Goal: Contribute content: Add original content to the website for others to see

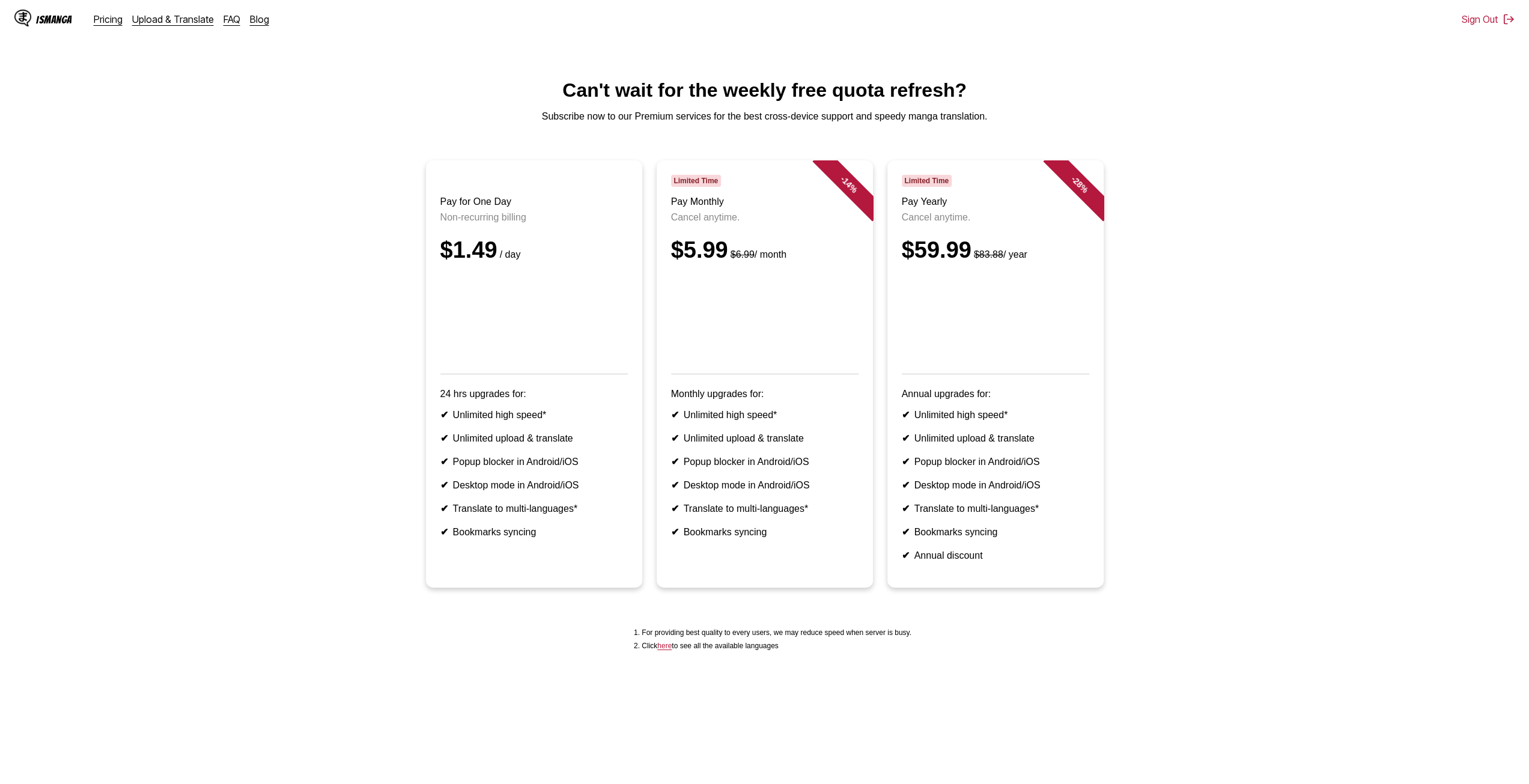
click at [189, 27] on div "IsManga Pricing Upload & Translate FAQ Blog" at bounding box center [146, 19] width 264 height 38
click at [191, 22] on link "Upload & Translate" at bounding box center [173, 19] width 82 height 12
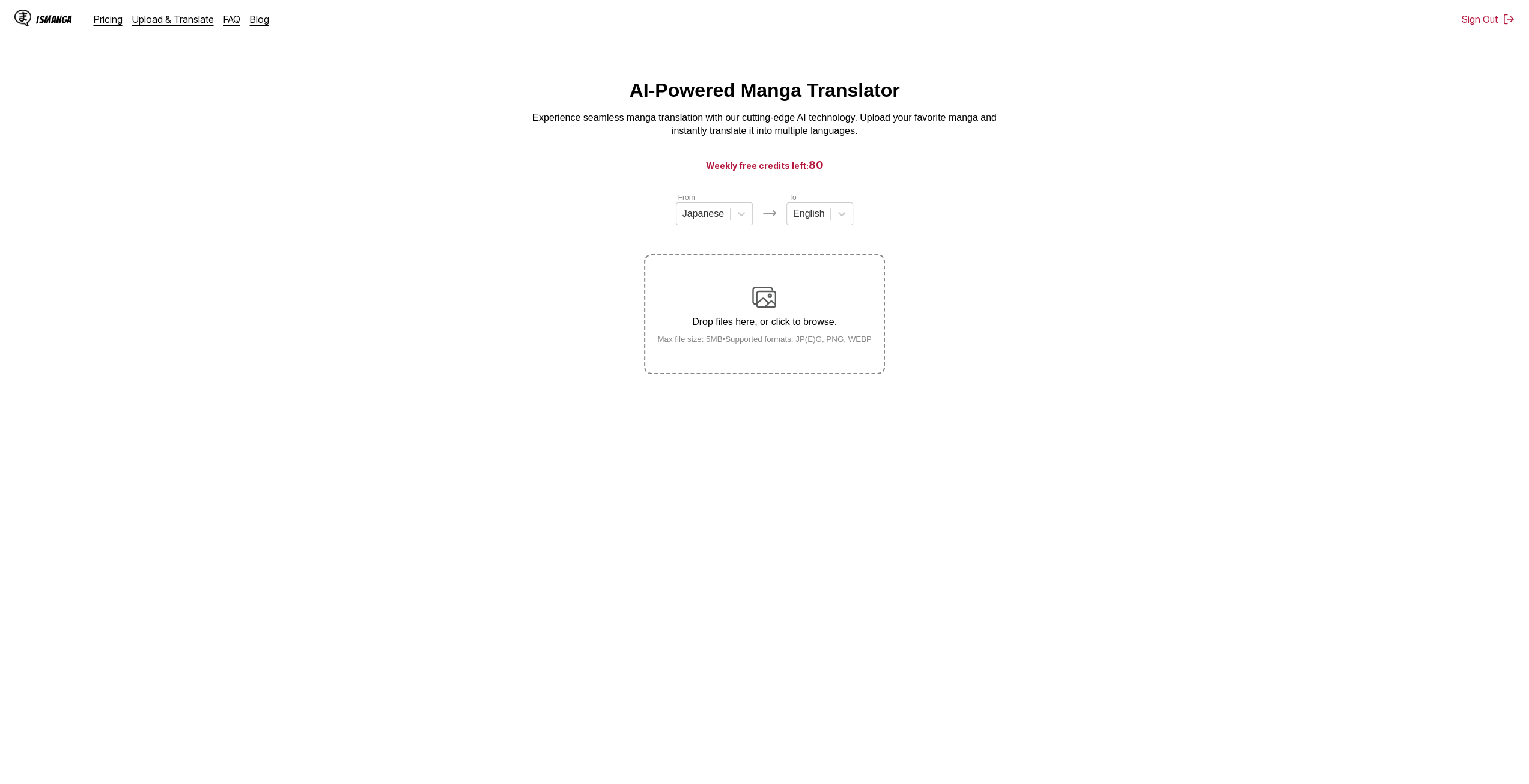
click at [786, 306] on div "Drop files here, or click to browse. Max file size: 5MB • Supported formats: JP…" at bounding box center [764, 315] width 234 height 59
click at [0, 0] on input "Drop files here, or click to browse. Max file size: 5MB • Supported formats: JP…" at bounding box center [0, 0] width 0 height 0
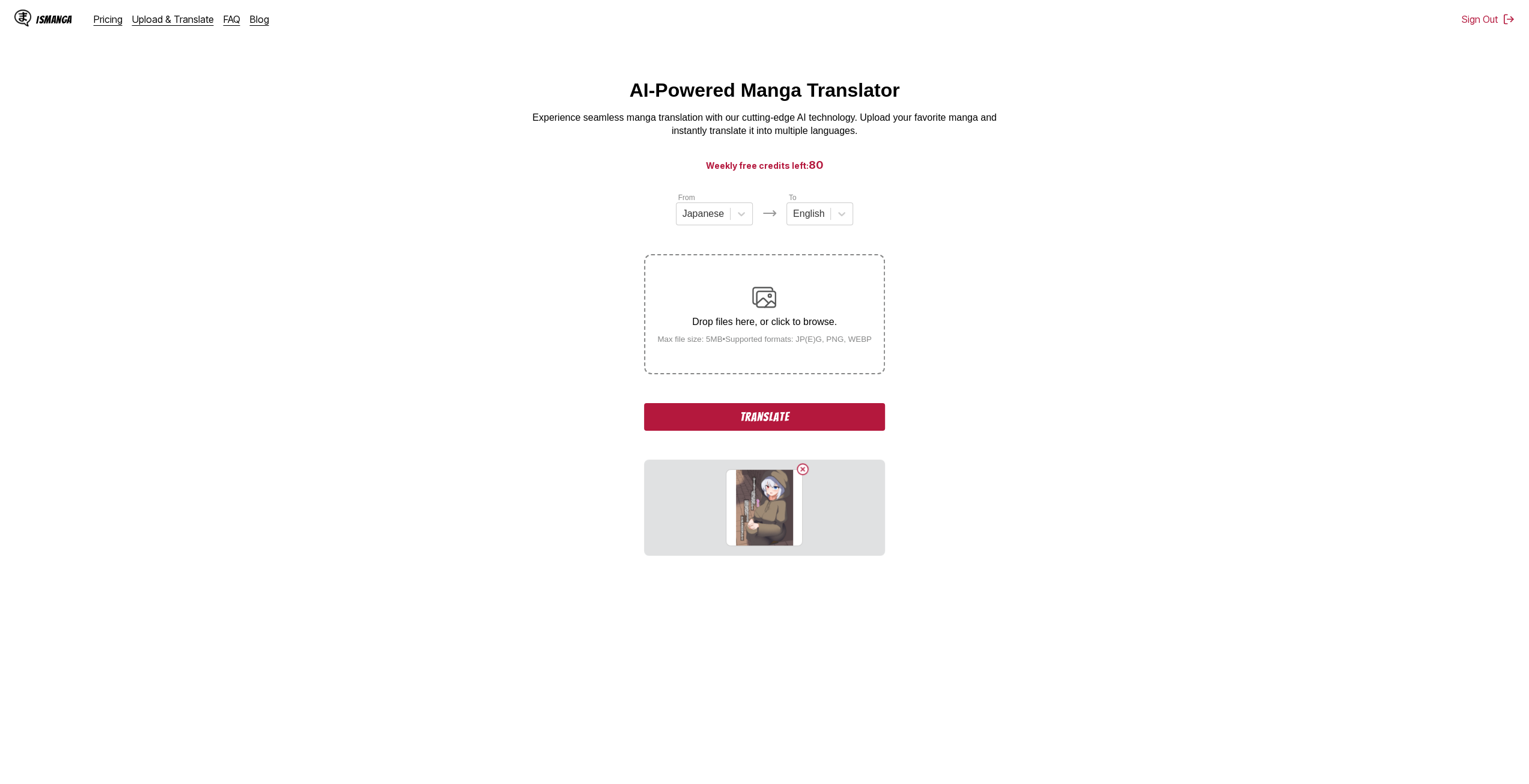
click at [765, 334] on div "Drop files here, or click to browse. Max file size: 5MB • Supported formats: JP…" at bounding box center [764, 315] width 234 height 59
click at [0, 0] on input "Drop files here, or click to browse. Max file size: 5MB • Supported formats: JP…" at bounding box center [0, 0] width 0 height 0
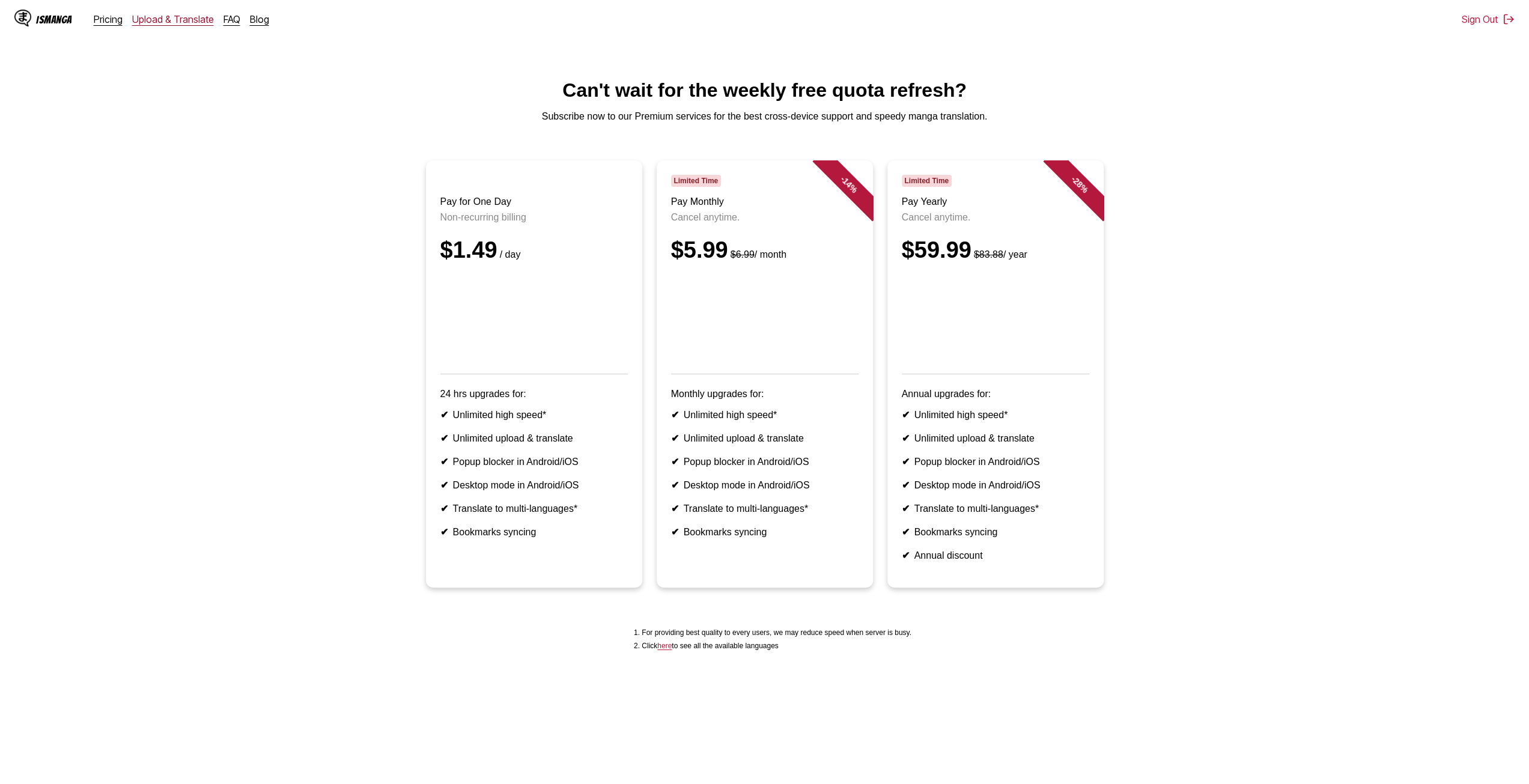
click at [175, 20] on link "Upload & Translate" at bounding box center [173, 19] width 82 height 12
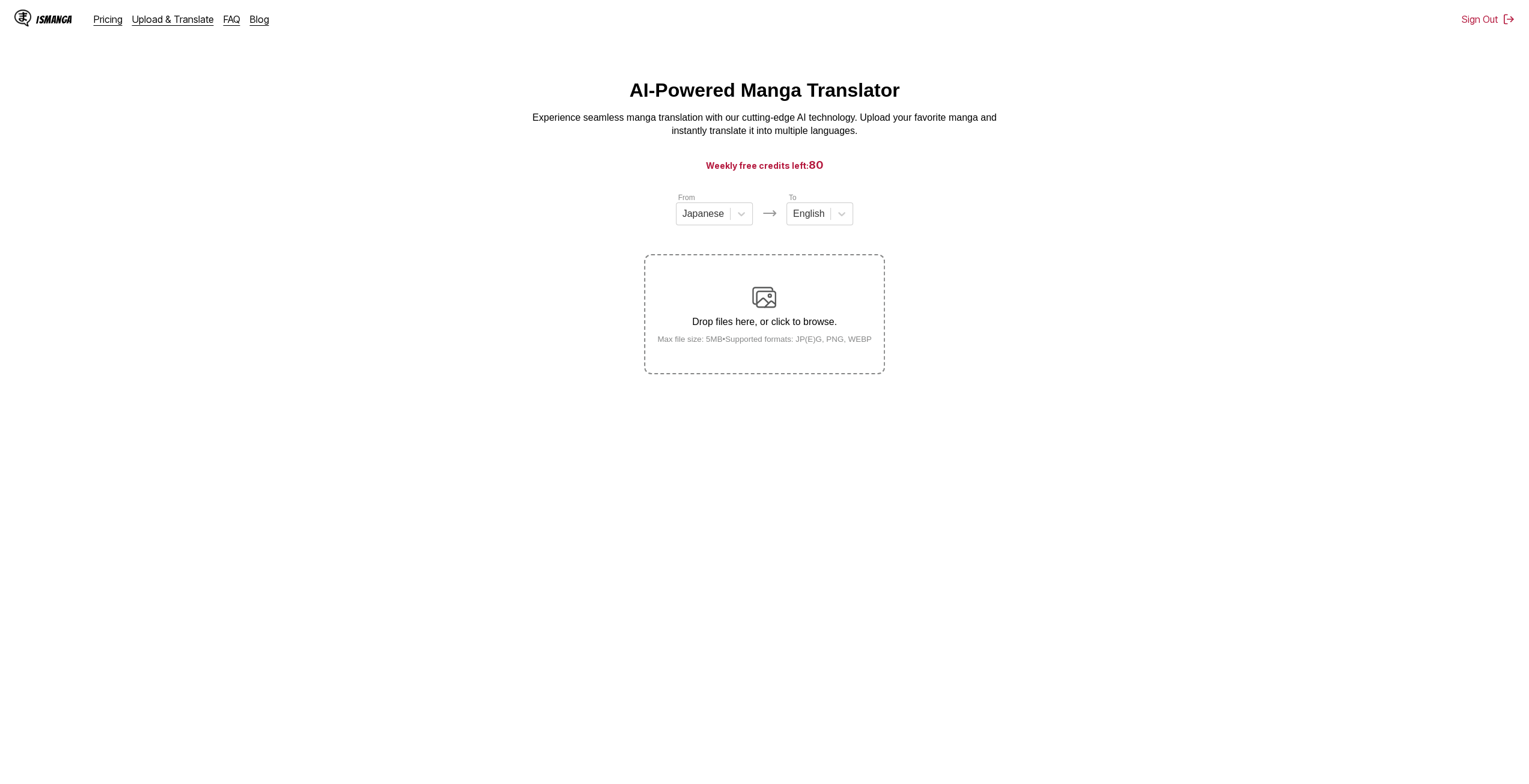
click at [747, 300] on div "Drop files here, or click to browse. Max file size: 5MB • Supported formats: JP…" at bounding box center [764, 315] width 234 height 59
click at [0, 0] on input "Drop files here, or click to browse. Max file size: 5MB • Supported formats: JP…" at bounding box center [0, 0] width 0 height 0
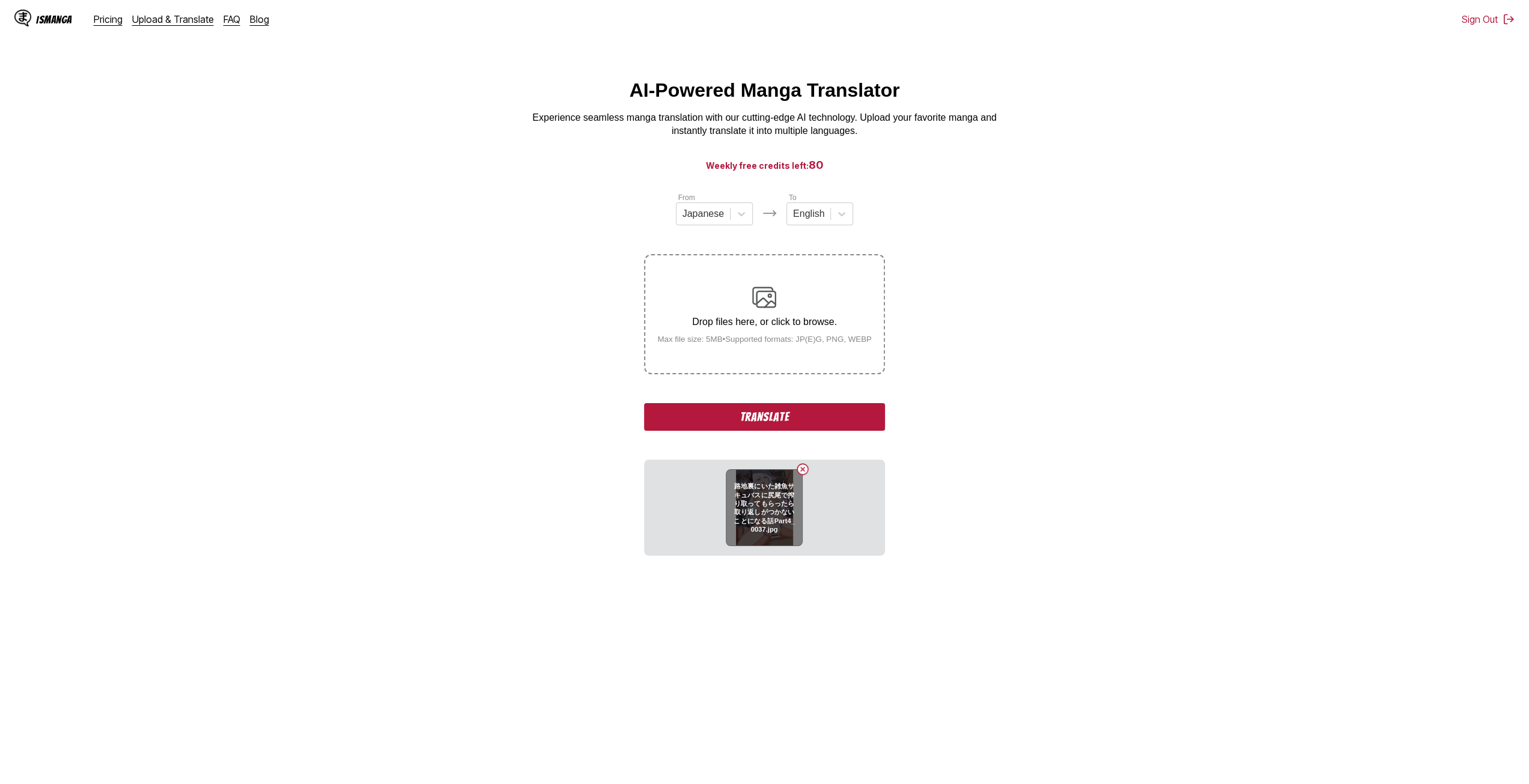
click at [805, 469] on button "Delete image" at bounding box center [803, 469] width 14 height 14
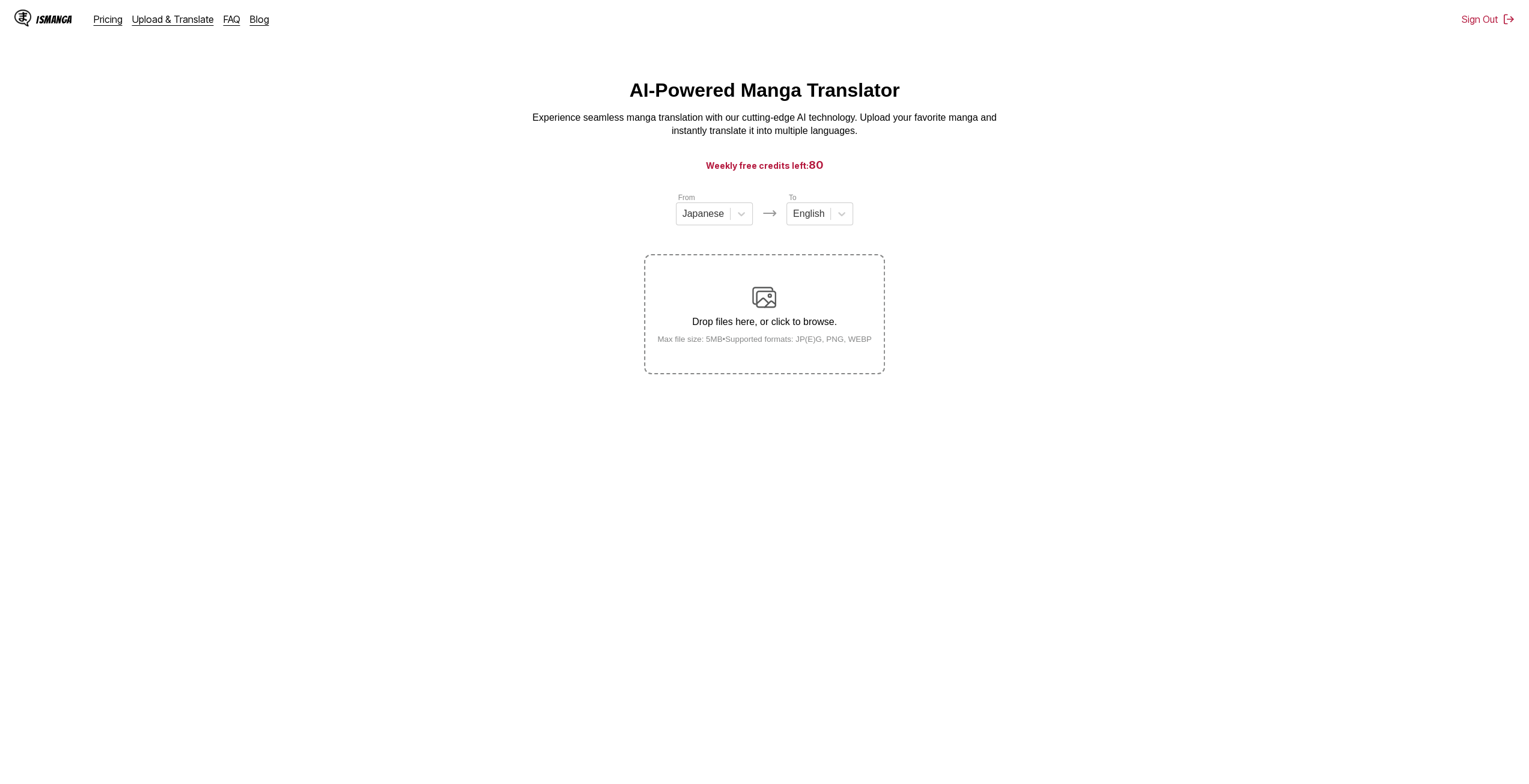
click at [723, 328] on p "Drop files here, or click to browse." at bounding box center [764, 322] width 234 height 11
click at [0, 0] on input "Drop files here, or click to browse. Max file size: 5MB • Supported formats: JP…" at bounding box center [0, 0] width 0 height 0
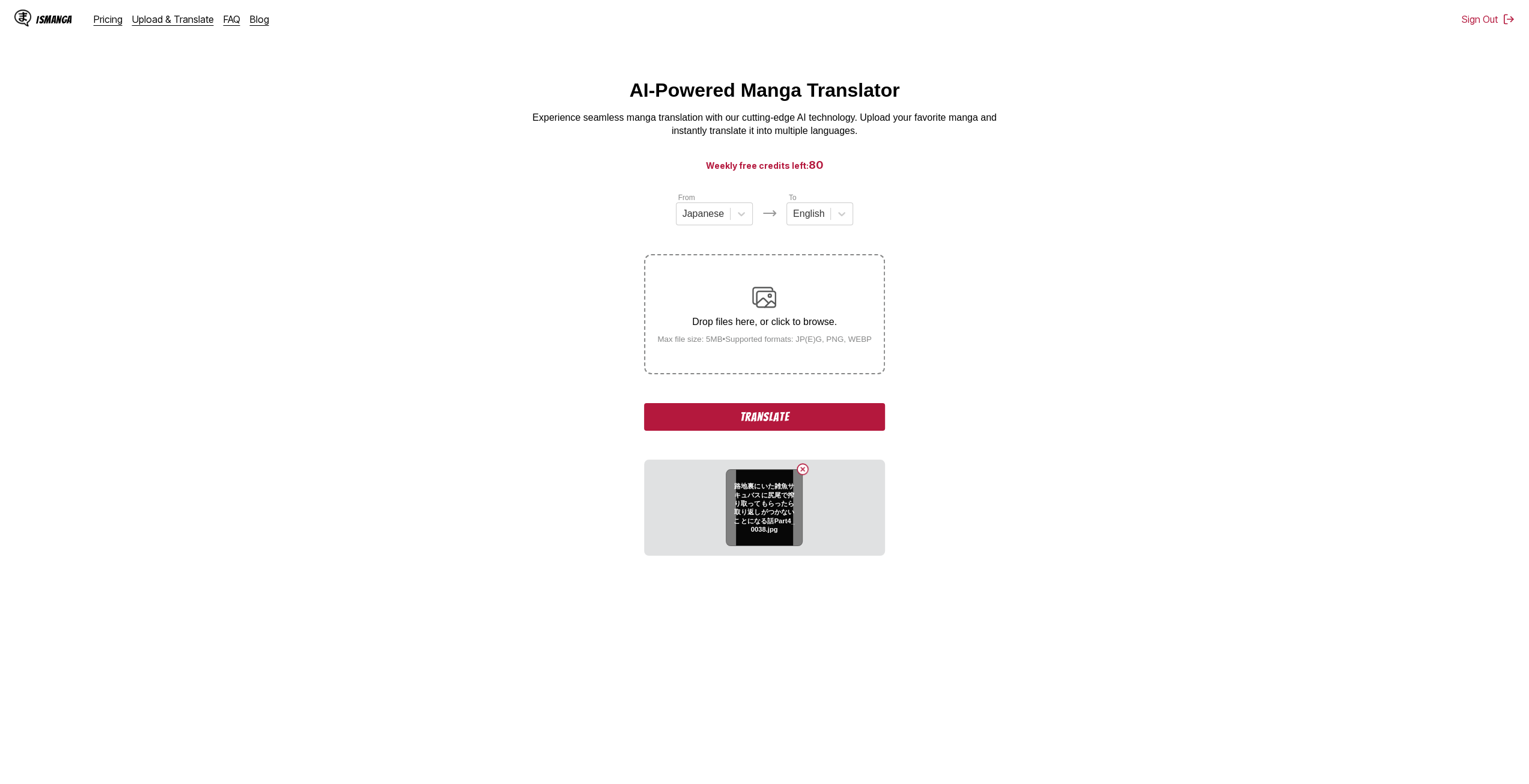
click at [804, 466] on button "Delete image" at bounding box center [803, 469] width 14 height 14
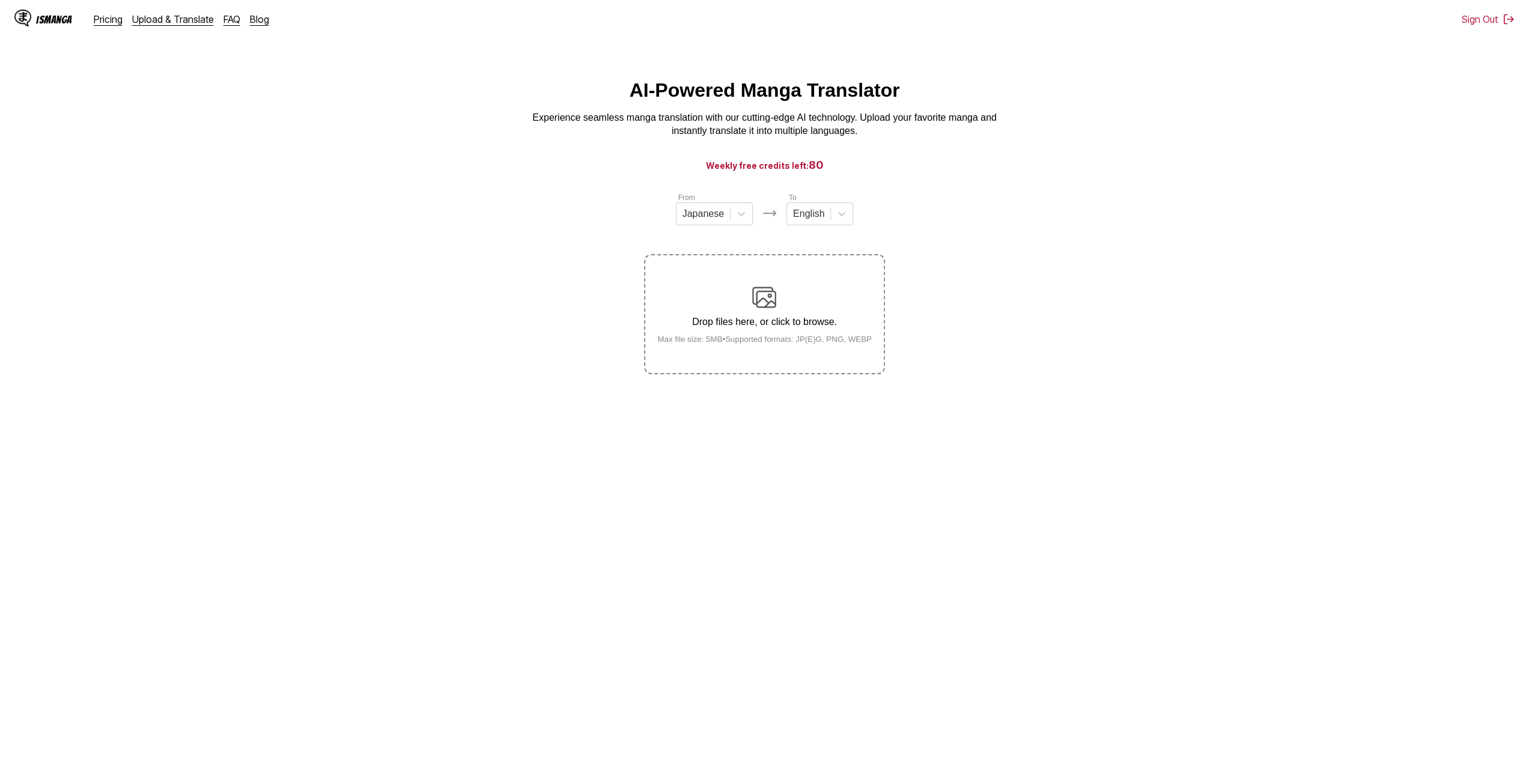
click at [718, 281] on label "Drop files here, or click to browse. Max file size: 5MB • Supported formats: JP…" at bounding box center [764, 314] width 238 height 118
click at [0, 0] on input "Drop files here, or click to browse. Max file size: 5MB • Supported formats: JP…" at bounding box center [0, 0] width 0 height 0
click at [730, 322] on p "Drop files here, or click to browse." at bounding box center [764, 322] width 234 height 11
click at [0, 0] on input "Drop files here, or click to browse. Max file size: 5MB • Supported formats: JP…" at bounding box center [0, 0] width 0 height 0
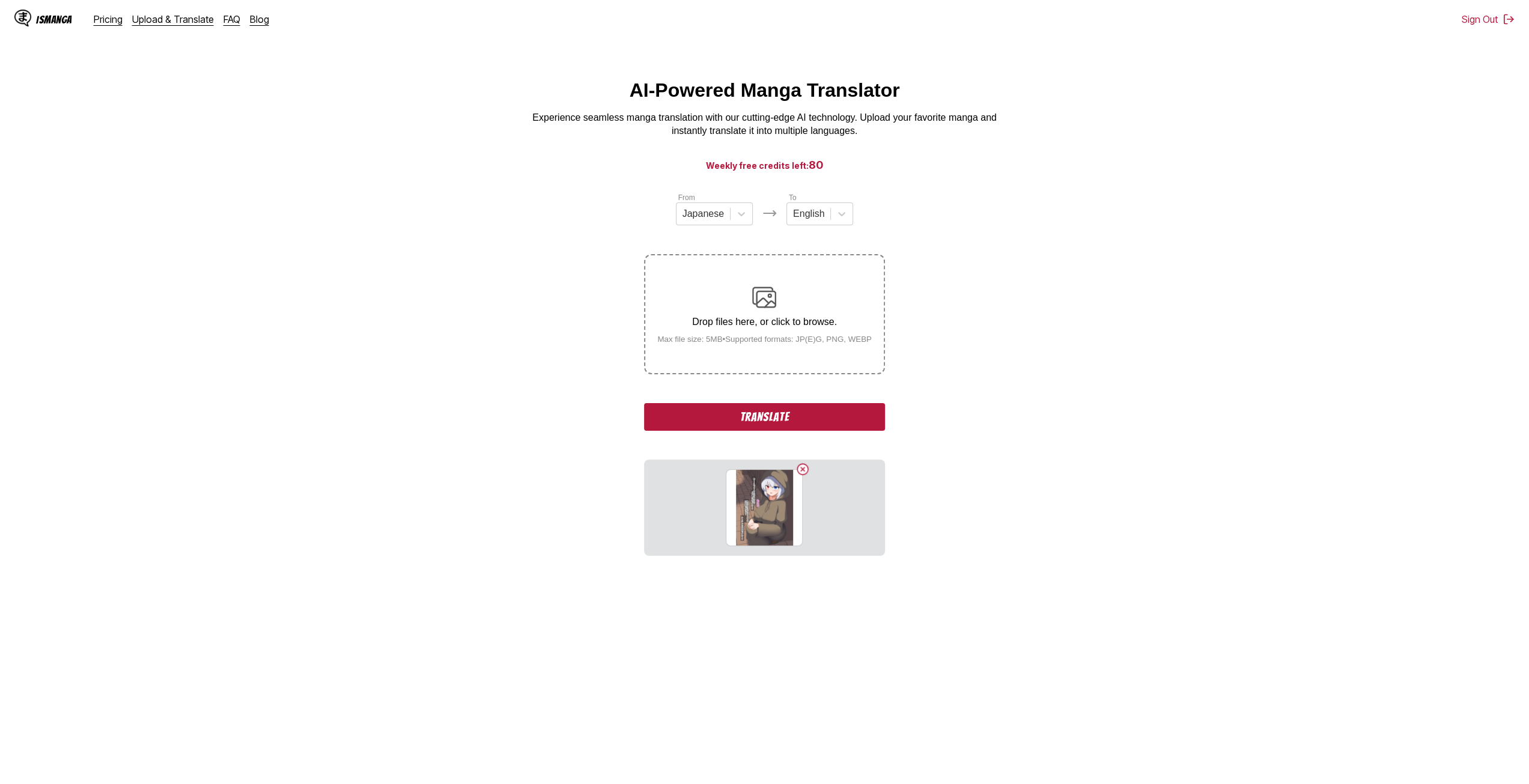
click at [775, 337] on div "Drop files here, or click to browse. Max file size: 5MB • Supported formats: JP…" at bounding box center [764, 315] width 234 height 59
click at [0, 0] on input "Drop files here, or click to browse. Max file size: 5MB • Supported formats: JP…" at bounding box center [0, 0] width 0 height 0
click at [768, 334] on div "Drop files here, or click to browse. Max file size: 5MB • Supported formats: JP…" at bounding box center [764, 315] width 234 height 59
click at [0, 0] on input "Drop files here, or click to browse. Max file size: 5MB • Supported formats: JP…" at bounding box center [0, 0] width 0 height 0
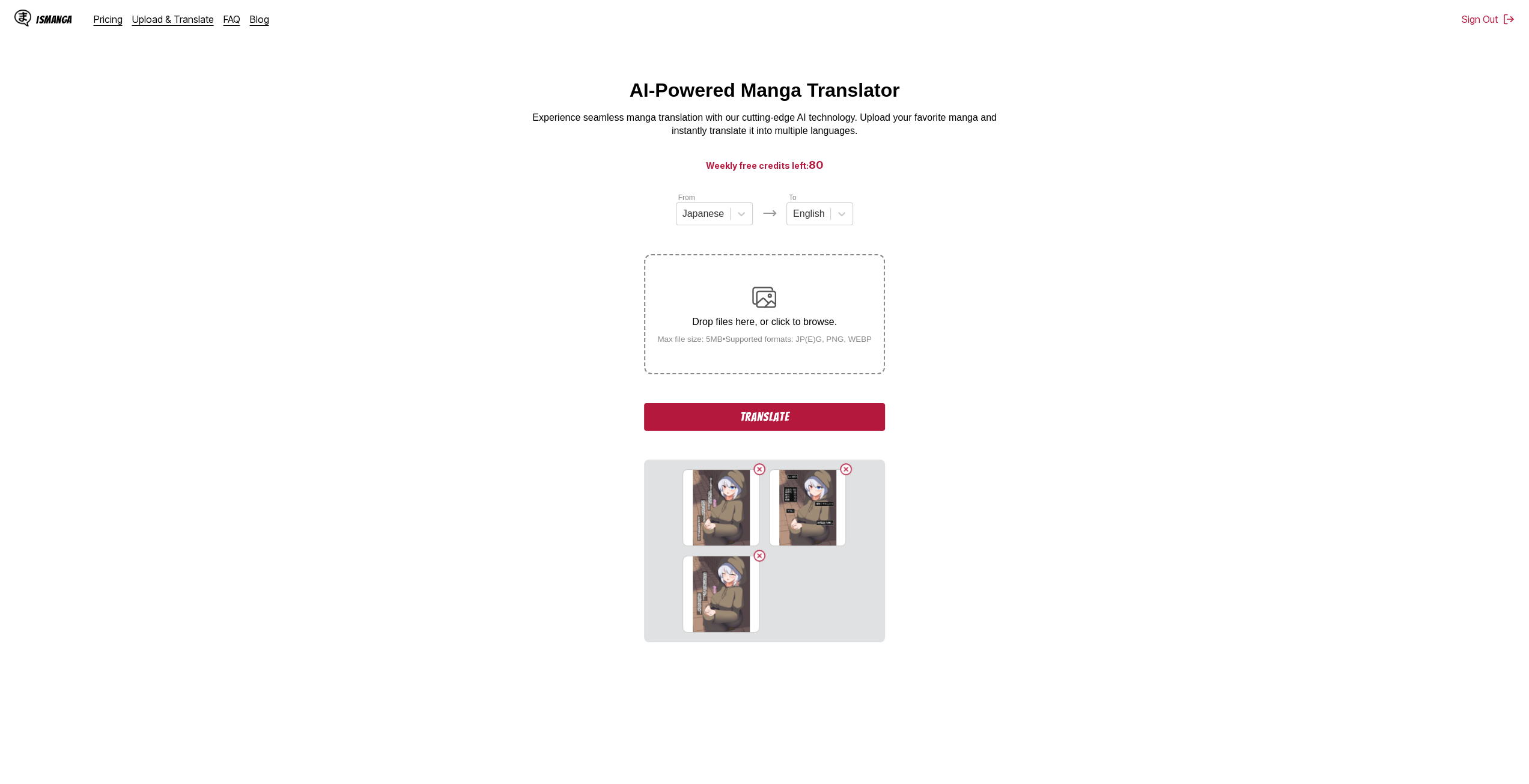
click at [771, 339] on small "Max file size: 5MB • Supported formats: JP(E)G, PNG, WEBP" at bounding box center [764, 339] width 234 height 9
click at [0, 0] on input "Drop files here, or click to browse. Max file size: 5MB • Supported formats: JP…" at bounding box center [0, 0] width 0 height 0
click at [785, 354] on label "Drop files here, or click to browse. Max file size: 5MB • Supported formats: JP…" at bounding box center [764, 314] width 238 height 118
click at [0, 0] on input "Drop files here, or click to browse. Max file size: 5MB • Supported formats: JP…" at bounding box center [0, 0] width 0 height 0
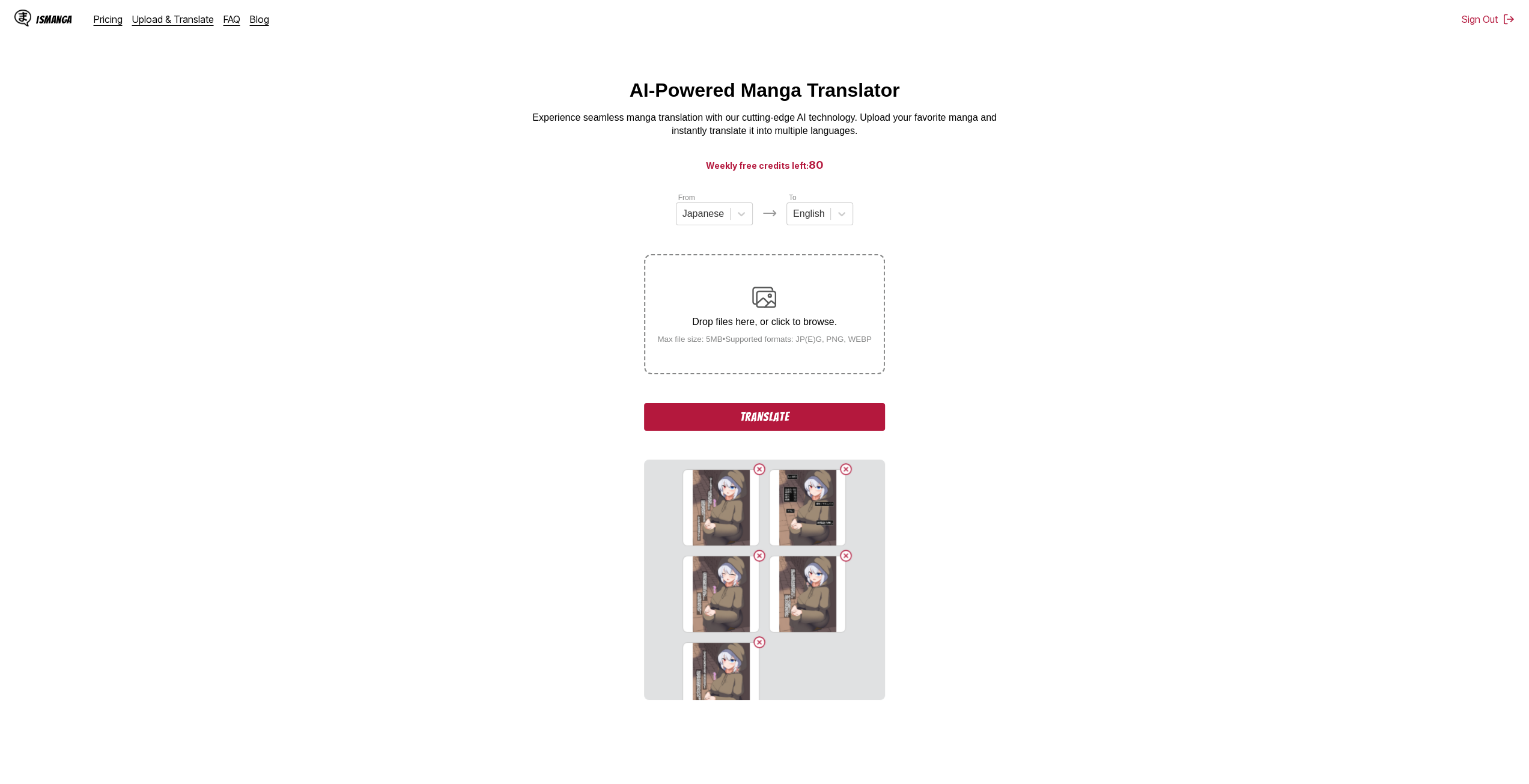
click at [799, 343] on small "Max file size: 5MB • Supported formats: JP(E)G, PNG, WEBP" at bounding box center [764, 339] width 234 height 9
click at [0, 0] on input "Drop files here, or click to browse. Max file size: 5MB • Supported formats: JP…" at bounding box center [0, 0] width 0 height 0
click at [799, 358] on label "Drop files here, or click to browse. Max file size: 5MB • Supported formats: JP…" at bounding box center [764, 314] width 238 height 118
click at [0, 0] on input "Drop files here, or click to browse. Max file size: 5MB • Supported formats: JP…" at bounding box center [0, 0] width 0 height 0
click at [797, 367] on label "Drop files here, or click to browse. Max file size: 5MB • Supported formats: JP…" at bounding box center [764, 314] width 238 height 118
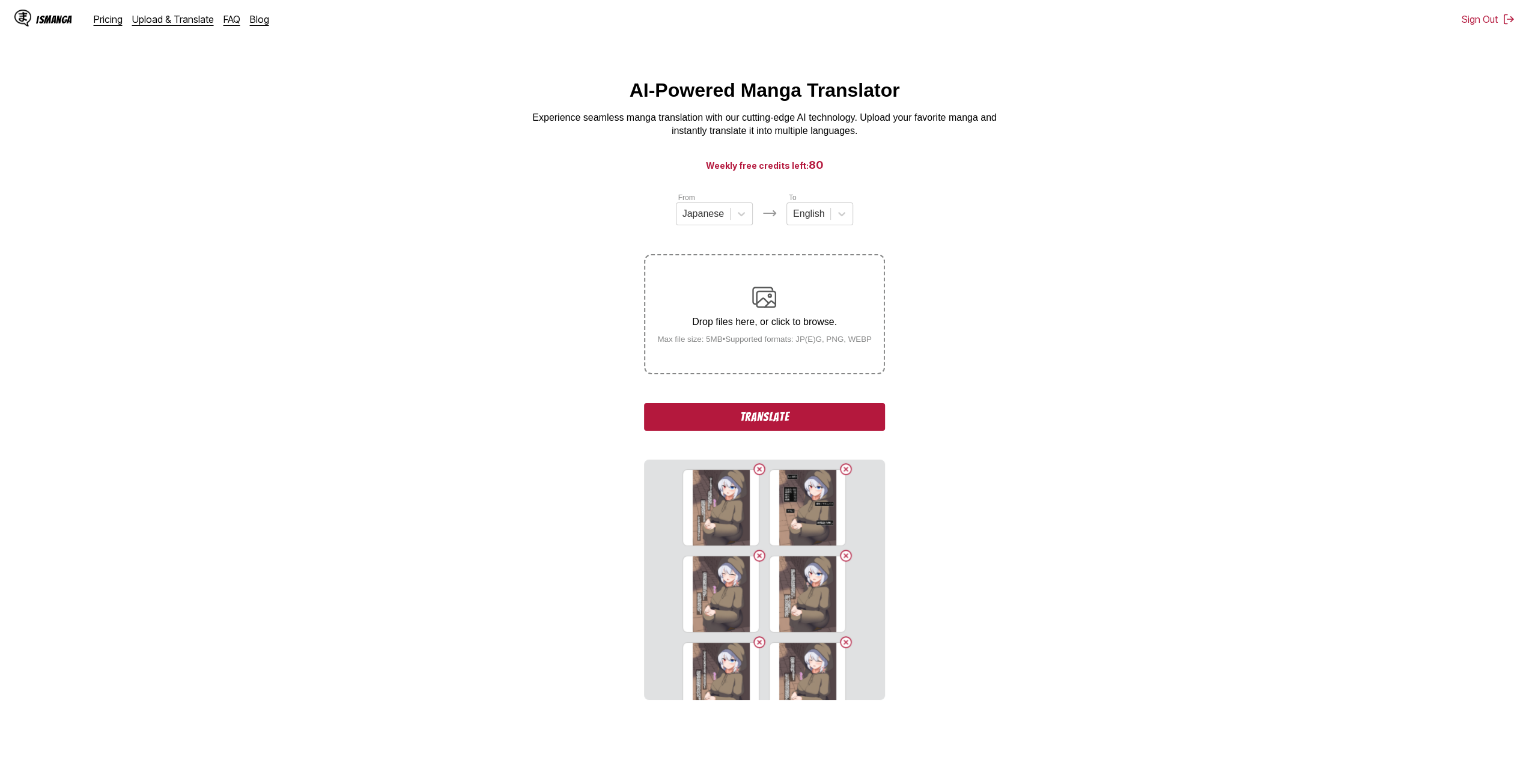
click at [0, 0] on input "Drop files here, or click to browse. Max file size: 5MB • Supported formats: JP…" at bounding box center [0, 0] width 0 height 0
click at [771, 350] on label "Drop files here, or click to browse. Max file size: 5MB • Supported formats: JP…" at bounding box center [764, 314] width 238 height 118
click at [0, 0] on input "Drop files here, or click to browse. Max file size: 5MB • Supported formats: JP…" at bounding box center [0, 0] width 0 height 0
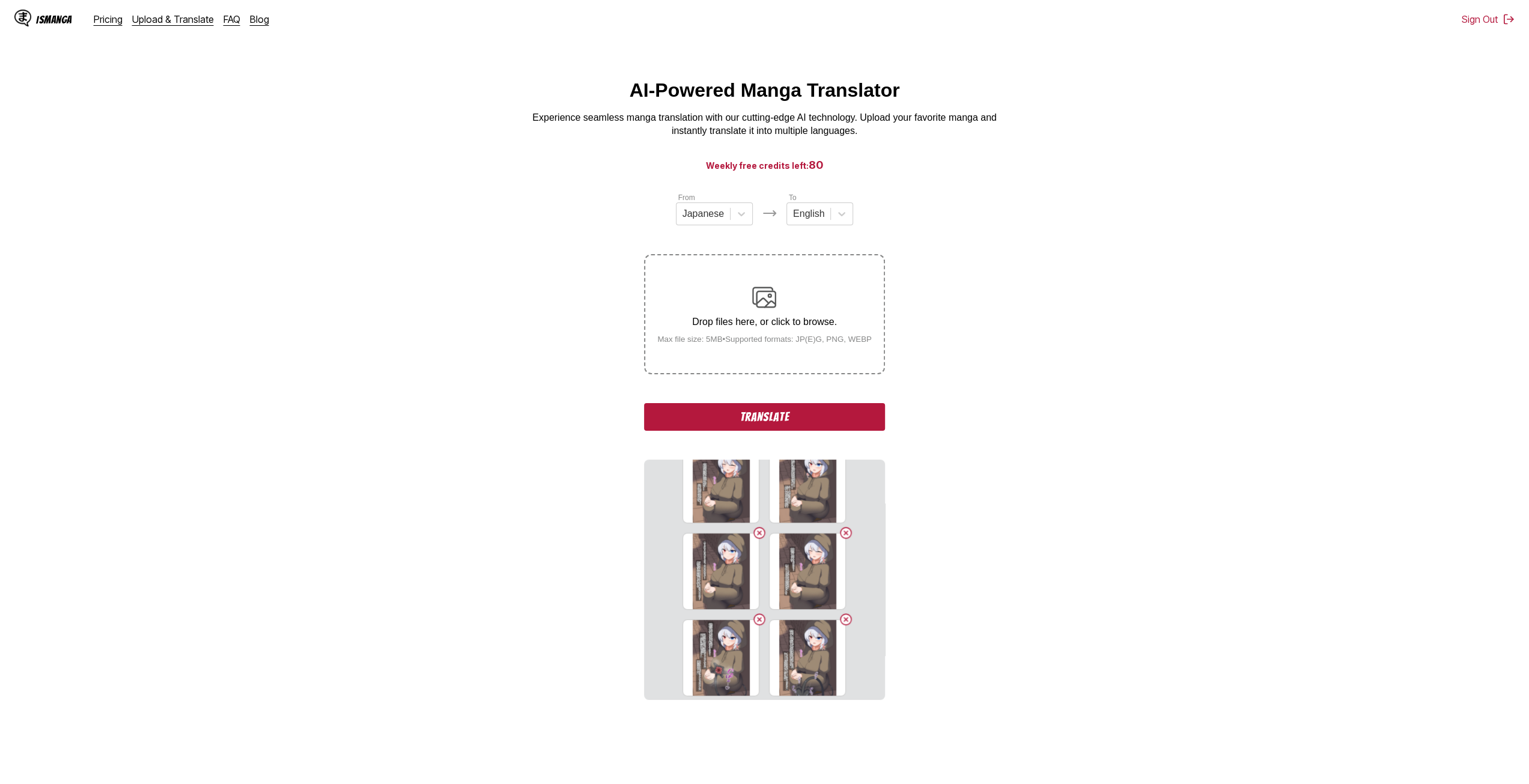
scroll to position [115, 0]
click at [753, 325] on p "Drop files here, or click to browse." at bounding box center [764, 322] width 234 height 11
click at [0, 0] on input "Drop files here, or click to browse. Max file size: 5MB • Supported formats: JP…" at bounding box center [0, 0] width 0 height 0
click at [799, 334] on div "Drop files here, or click to browse. Max file size: 5MB • Supported formats: JP…" at bounding box center [764, 315] width 234 height 59
click at [0, 0] on input "Drop files here, or click to browse. Max file size: 5MB • Supported formats: JP…" at bounding box center [0, 0] width 0 height 0
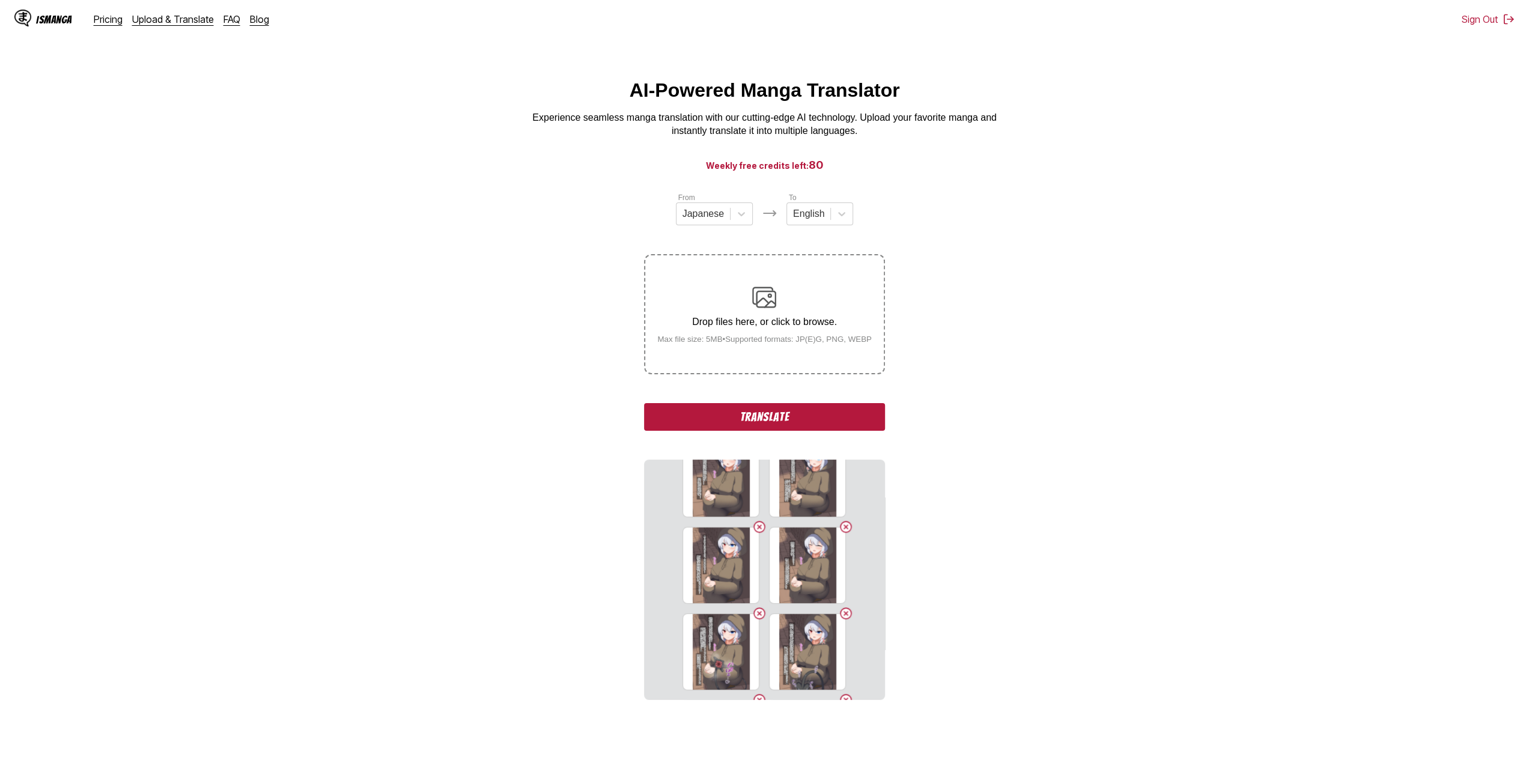
click at [779, 325] on p "Drop files here, or click to browse." at bounding box center [764, 322] width 234 height 11
click at [0, 0] on input "Drop files here, or click to browse. Max file size: 5MB • Supported formats: JP…" at bounding box center [0, 0] width 0 height 0
click at [796, 317] on p "Drop files here, or click to browse." at bounding box center [764, 322] width 234 height 11
click at [0, 0] on input "Drop files here, or click to browse. Max file size: 5MB • Supported formats: JP…" at bounding box center [0, 0] width 0 height 0
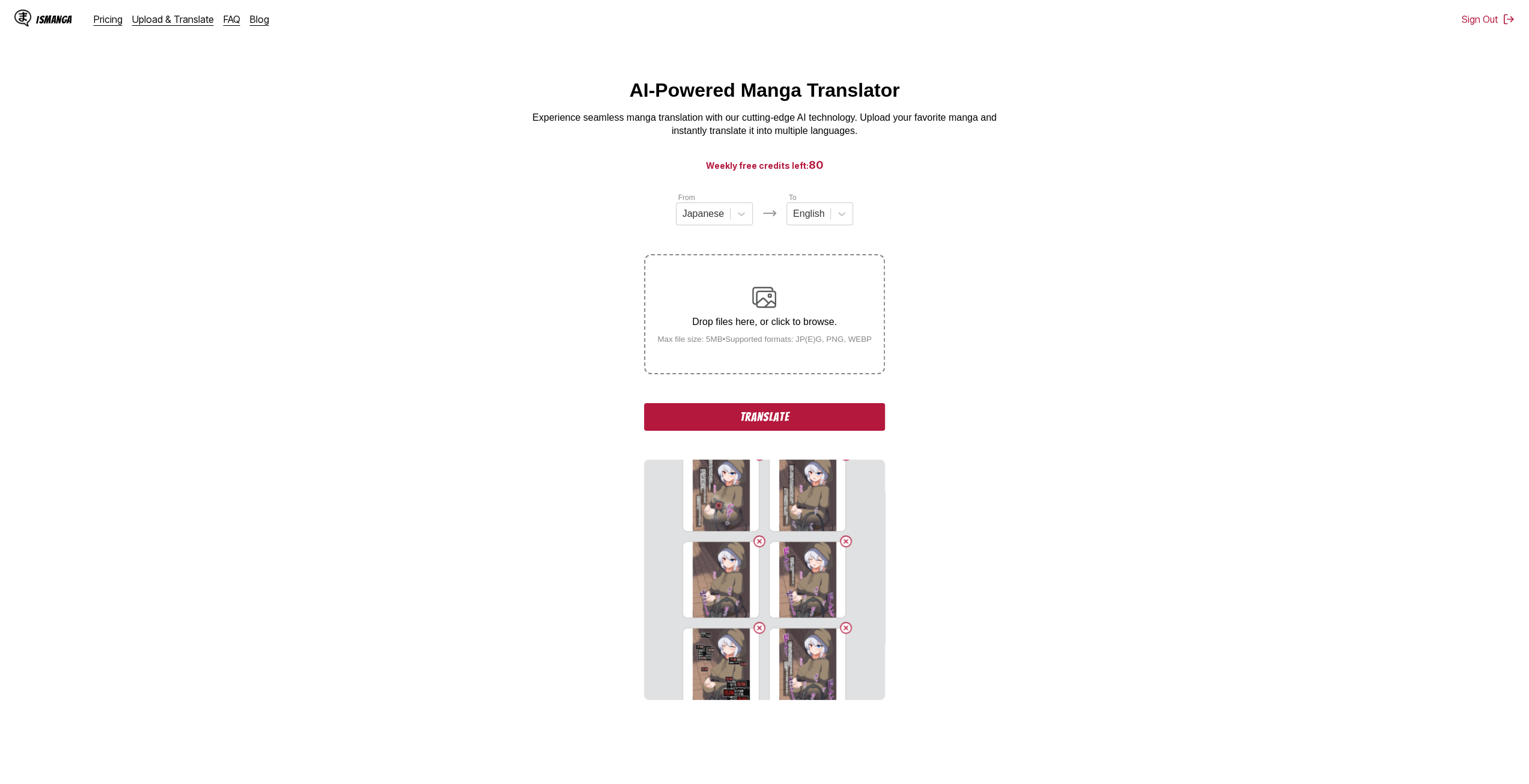
scroll to position [0, 0]
